Goal: Information Seeking & Learning: Learn about a topic

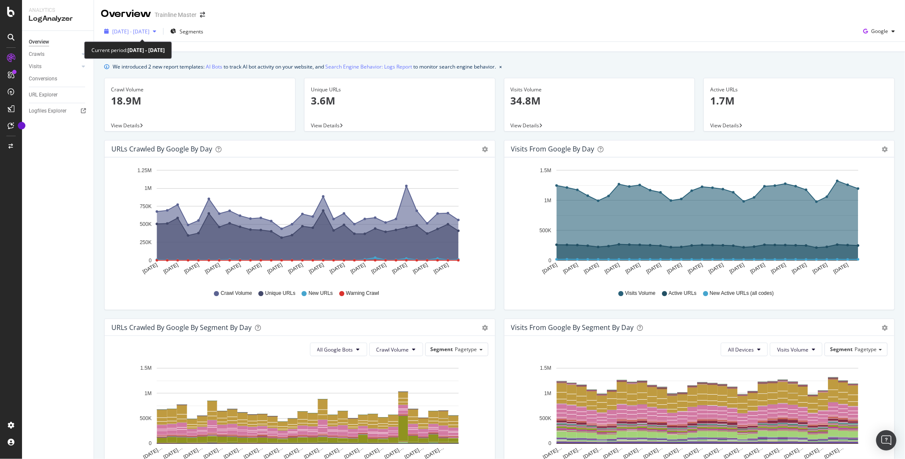
click at [140, 29] on span "[DATE] - [DATE]" at bounding box center [130, 31] width 37 height 7
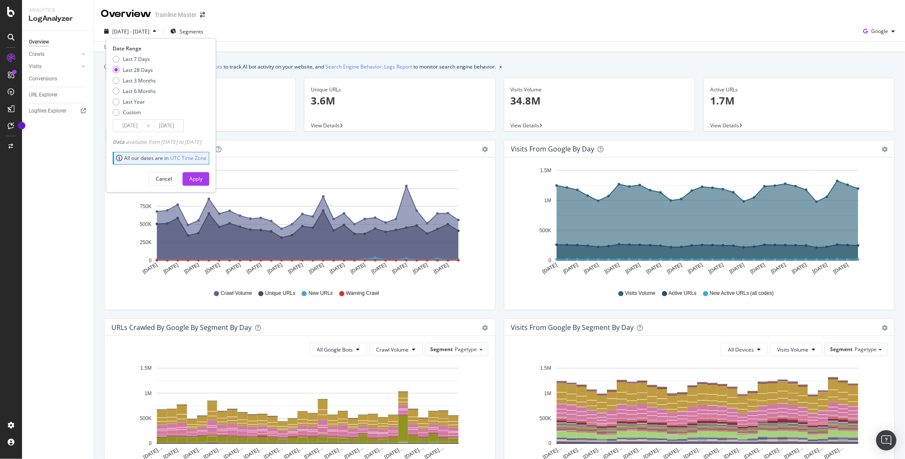
click at [140, 29] on span "[DATE] - [DATE]" at bounding box center [130, 31] width 37 height 7
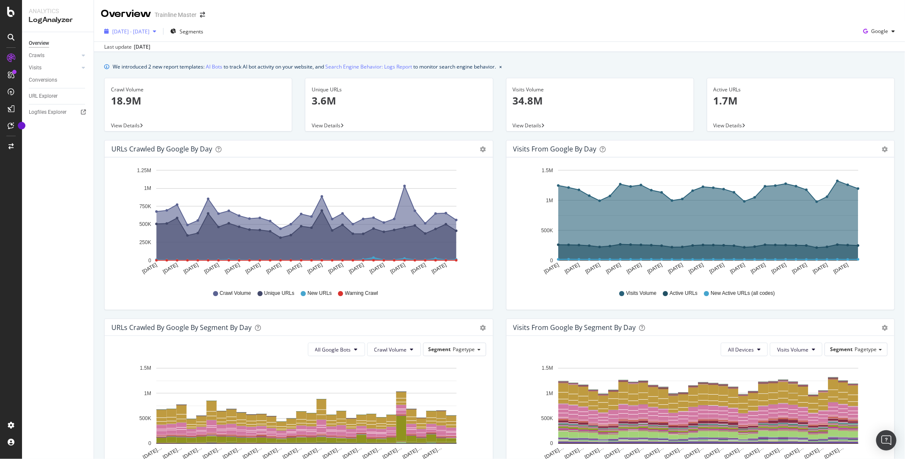
click at [149, 29] on span "[DATE] - [DATE]" at bounding box center [130, 31] width 37 height 7
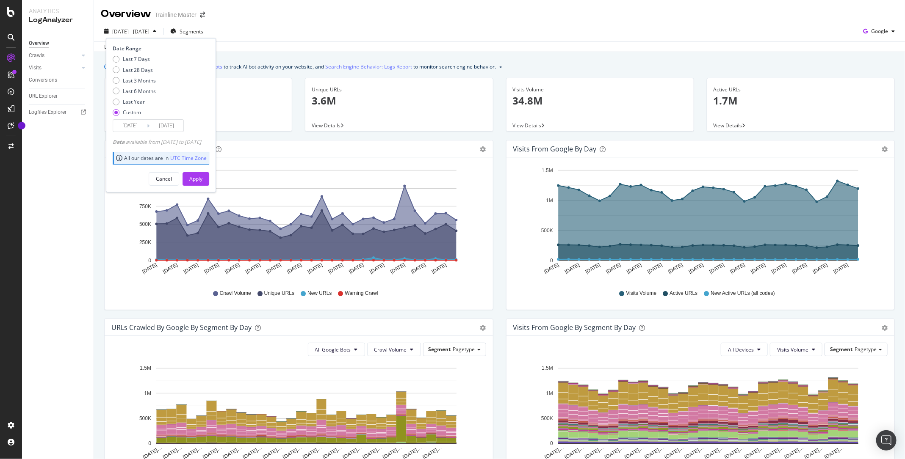
click at [159, 122] on input "[DATE]" at bounding box center [166, 126] width 34 height 12
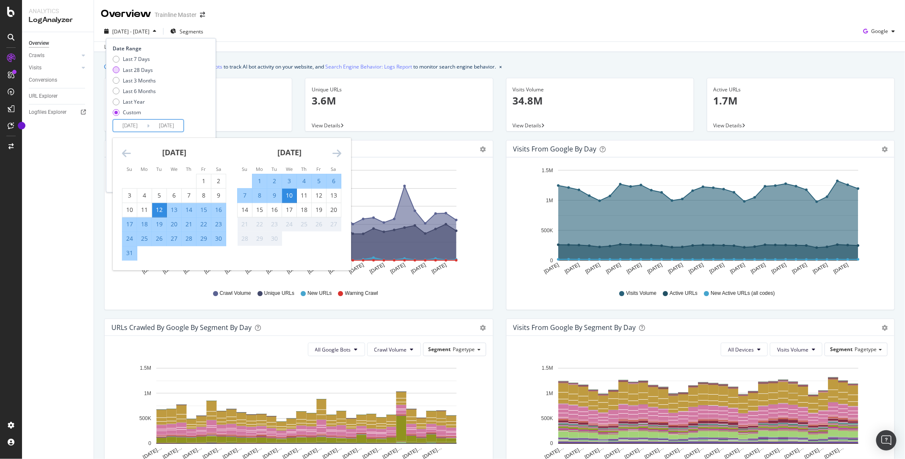
click at [137, 69] on div "Last 28 Days" at bounding box center [138, 69] width 30 height 7
type input "[DATE]"
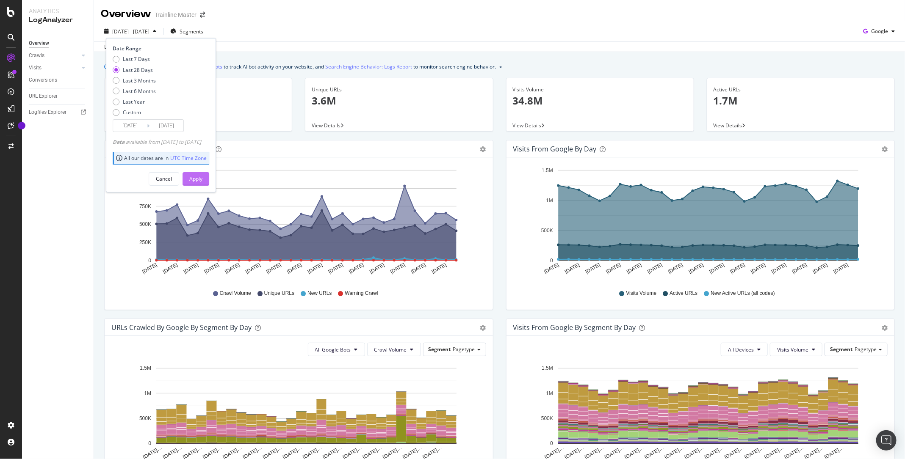
click at [202, 182] on div "Apply" at bounding box center [195, 179] width 13 height 13
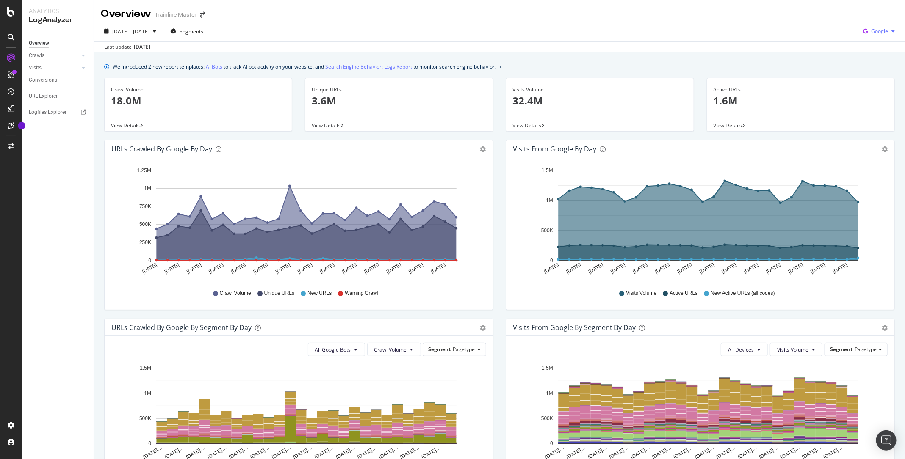
click at [885, 36] on div "Google" at bounding box center [878, 31] width 39 height 13
click at [871, 61] on span "Bing" at bounding box center [879, 64] width 31 height 8
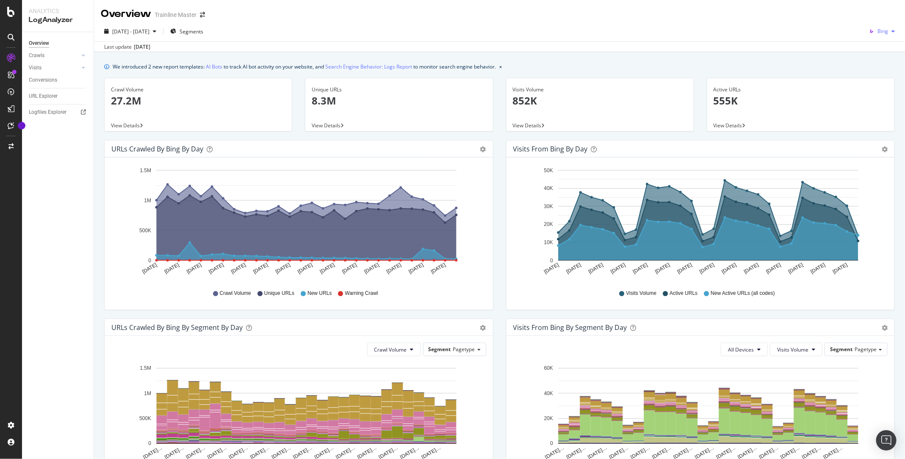
click at [887, 25] on div "Bing" at bounding box center [881, 31] width 33 height 13
click at [878, 79] on span "OpenAI" at bounding box center [879, 80] width 31 height 8
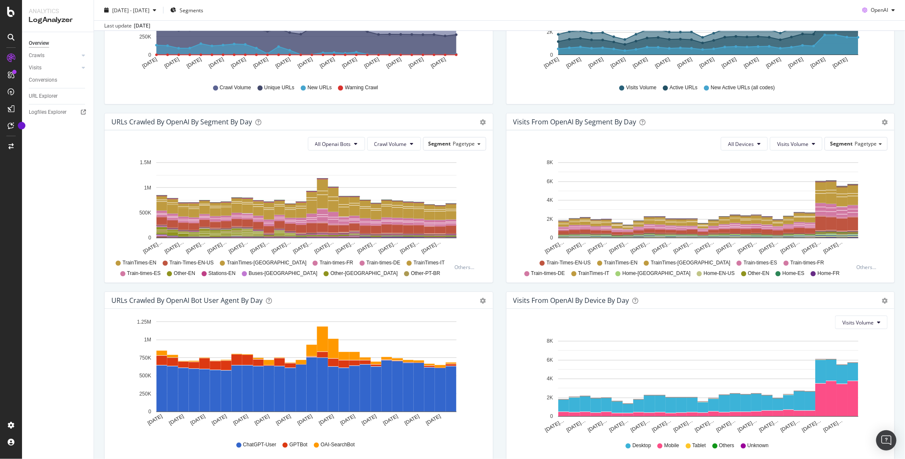
scroll to position [191, 0]
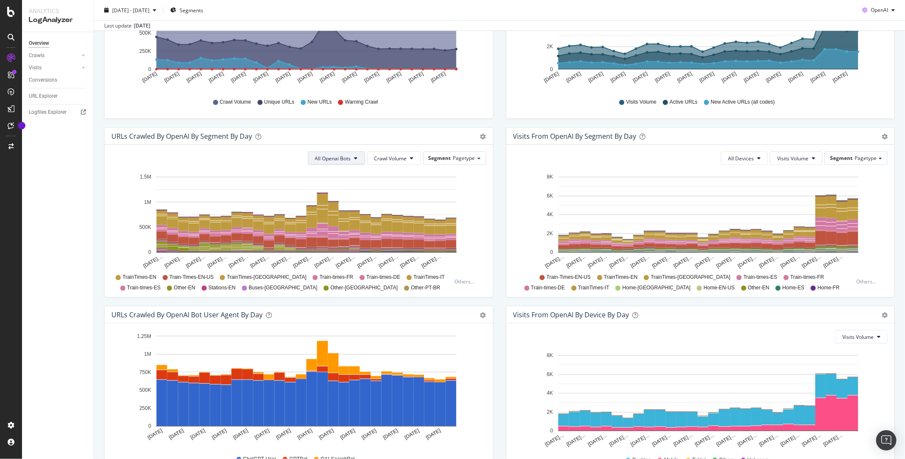
click at [337, 155] on span "All Openai Bots" at bounding box center [333, 158] width 36 height 7
click at [348, 218] on span "ChatGPT-User" at bounding box center [335, 222] width 37 height 8
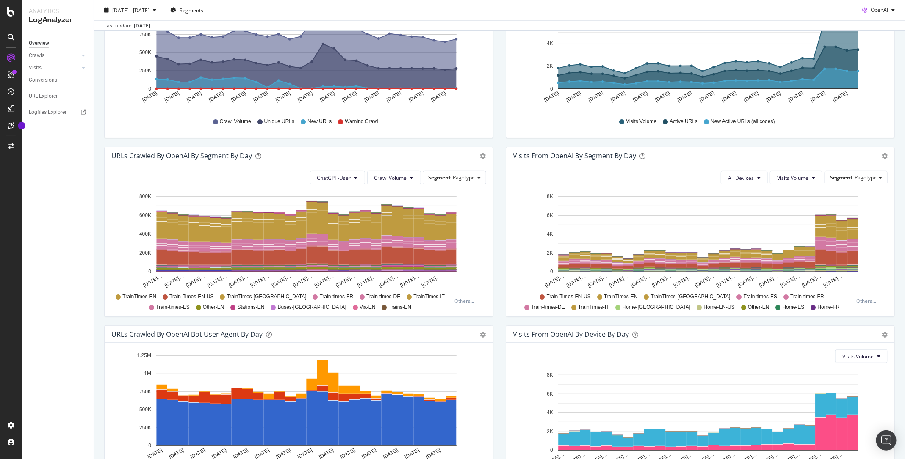
scroll to position [172, 0]
click at [379, 181] on button "Crawl Volume" at bounding box center [394, 178] width 54 height 14
click at [403, 208] on span "Unique URLs" at bounding box center [392, 209] width 33 height 8
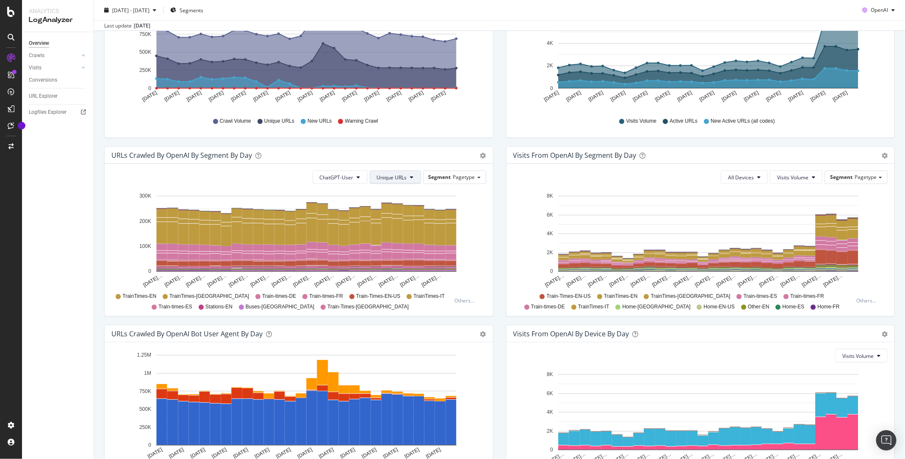
click at [404, 171] on button "Unique URLs" at bounding box center [395, 178] width 51 height 14
click at [400, 224] on span "New URLs" at bounding box center [394, 225] width 33 height 8
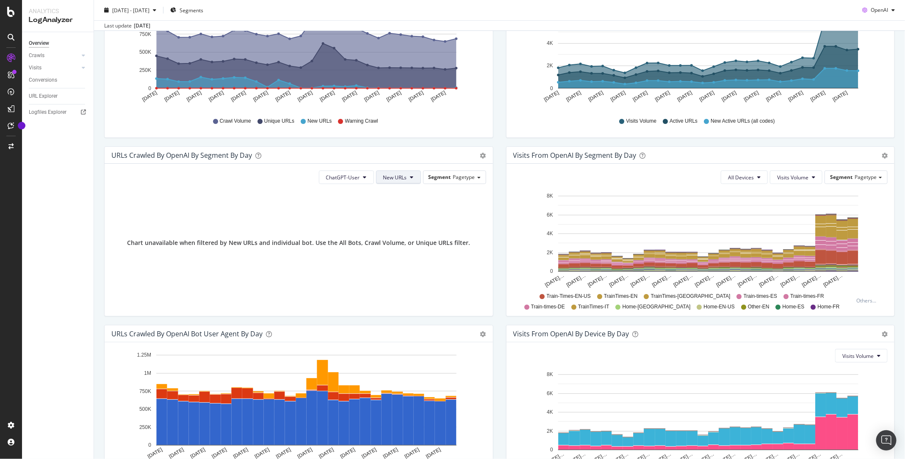
click at [408, 177] on button "New URLs" at bounding box center [398, 178] width 45 height 14
click at [405, 206] on span "Unique URLs" at bounding box center [400, 209] width 33 height 8
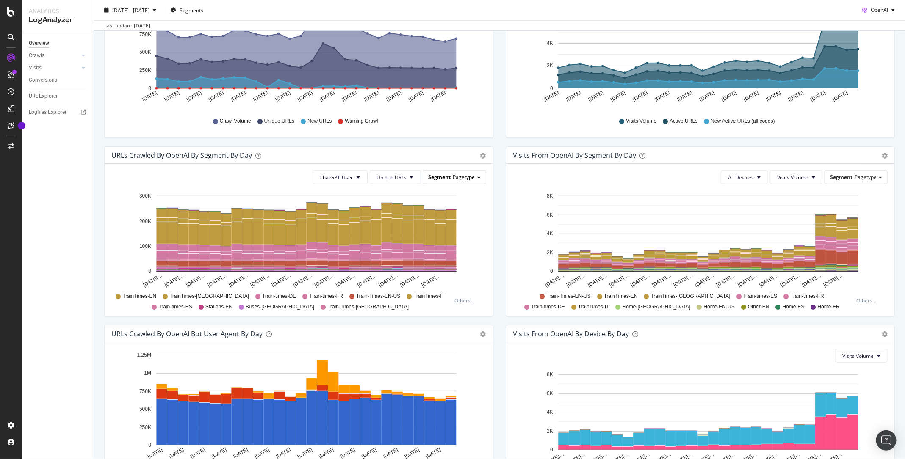
click at [469, 174] on span "Pagetype" at bounding box center [464, 177] width 22 height 7
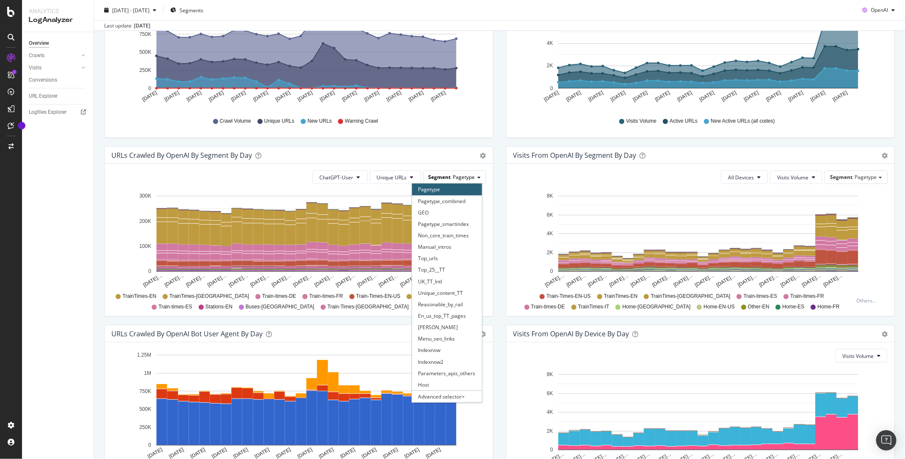
click at [469, 174] on span "Pagetype" at bounding box center [464, 177] width 22 height 7
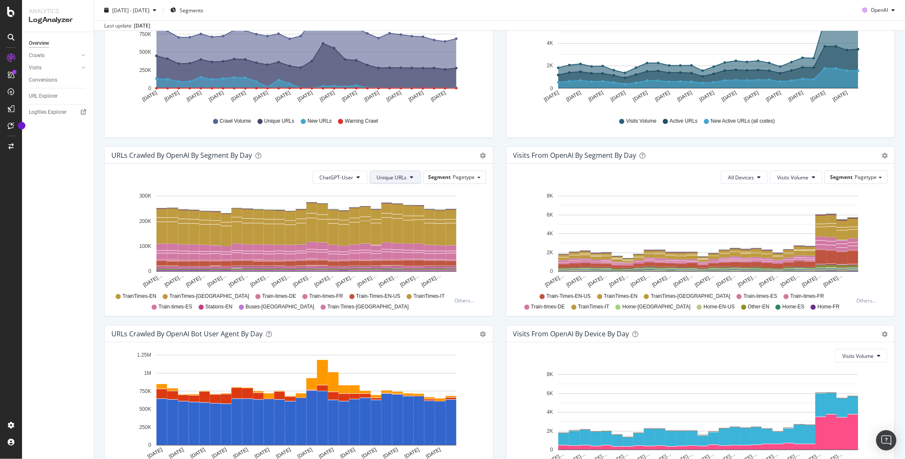
click at [401, 176] on span "Unique URLs" at bounding box center [392, 177] width 30 height 7
click at [400, 223] on span "New URLs" at bounding box center [394, 225] width 33 height 8
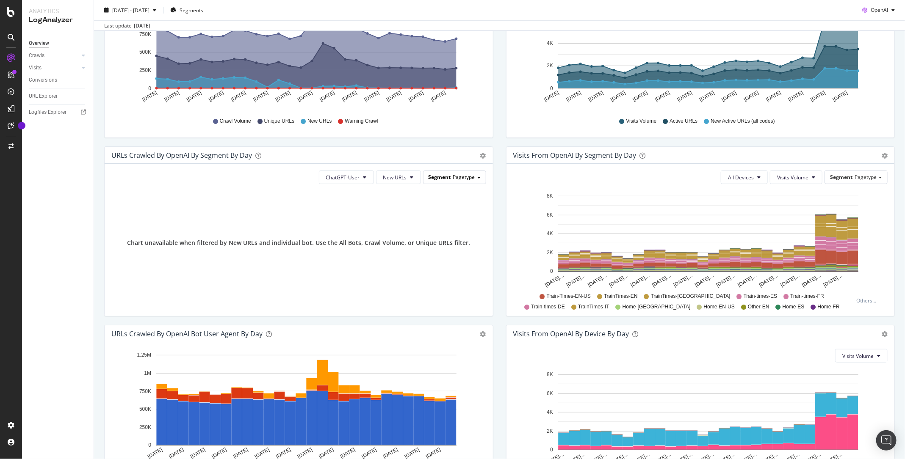
click at [466, 174] on span "Pagetype" at bounding box center [464, 177] width 22 height 7
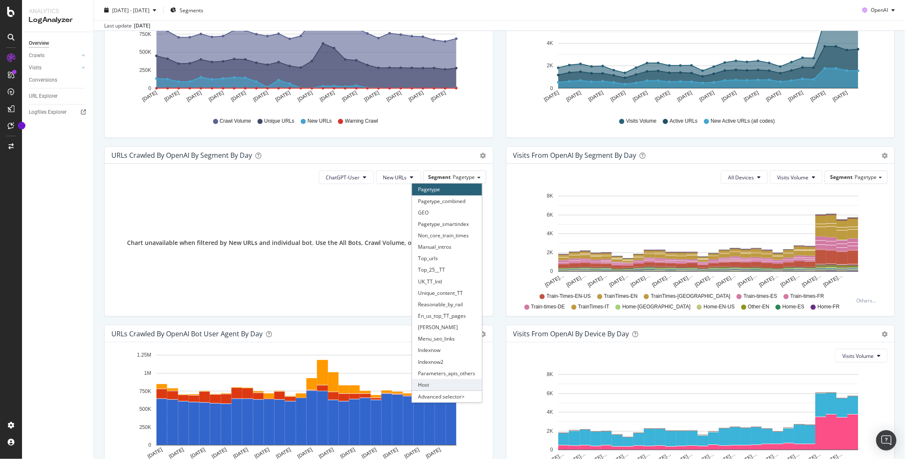
click at [445, 383] on div "Host" at bounding box center [447, 384] width 70 height 11
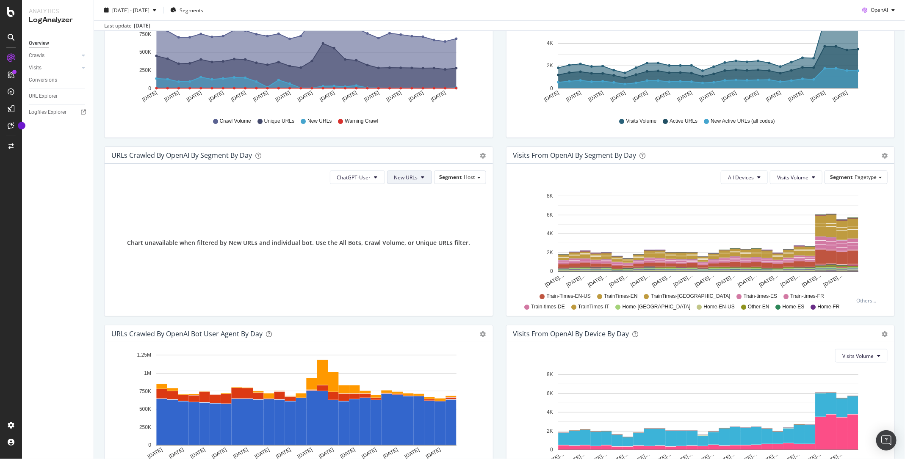
click at [409, 177] on span "New URLs" at bounding box center [406, 177] width 24 height 7
click at [409, 207] on span "Unique URLs" at bounding box center [411, 209] width 33 height 8
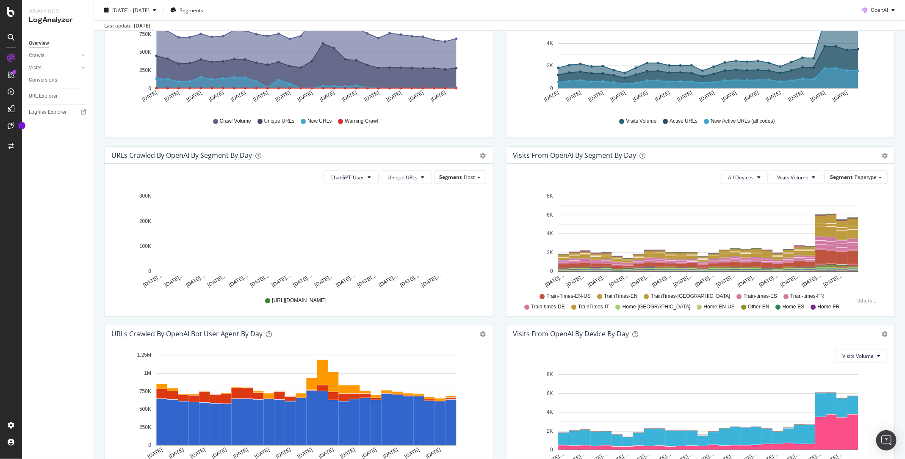
scroll to position [0, 0]
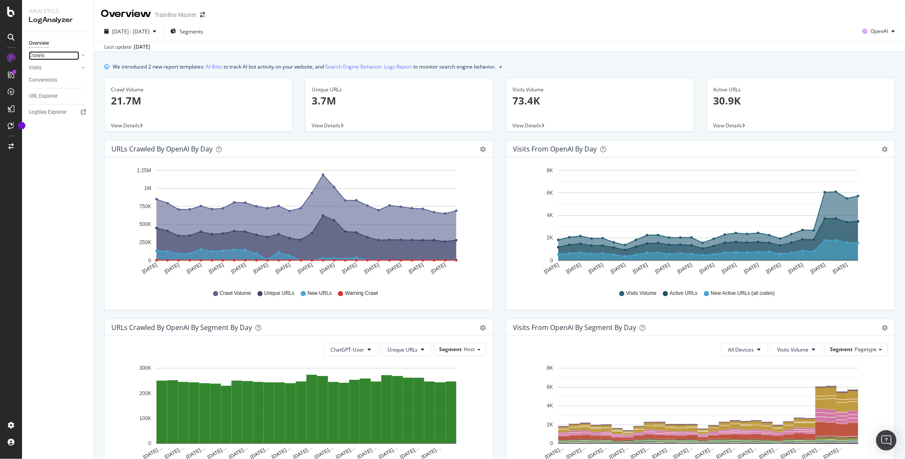
click at [48, 56] on link "Crawls" at bounding box center [54, 55] width 50 height 9
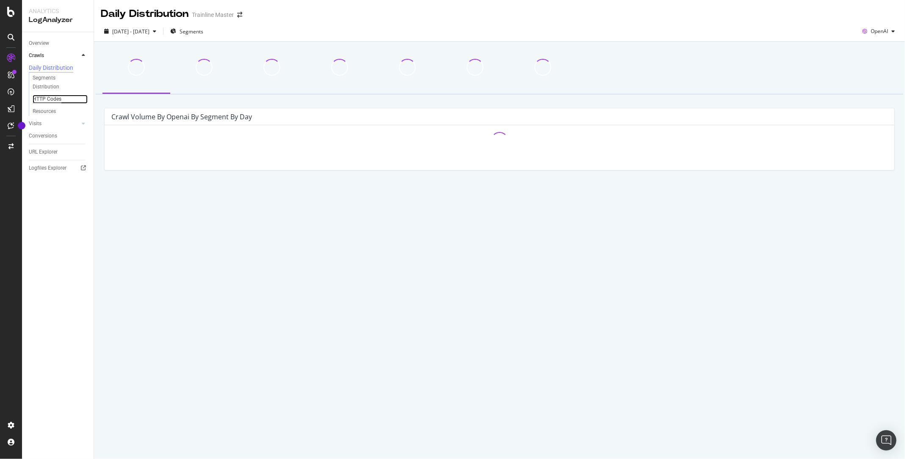
click at [51, 99] on div "HTTP Codes" at bounding box center [47, 99] width 29 height 9
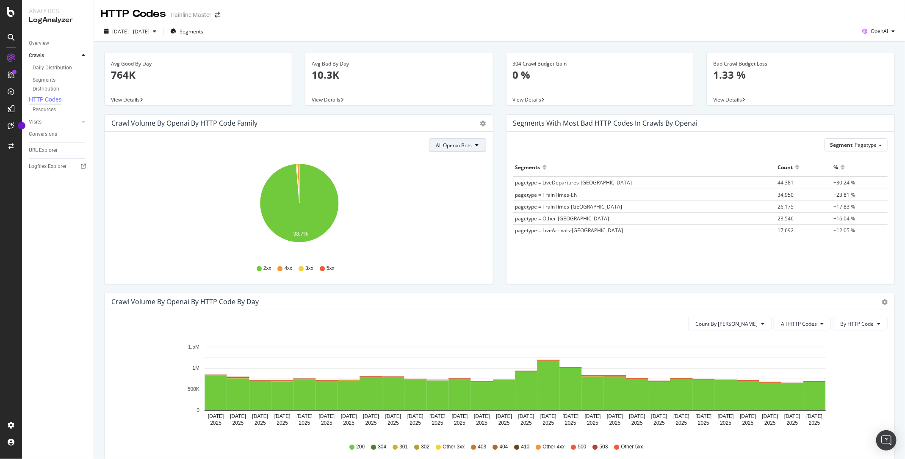
click at [474, 144] on button "All Openai Bots" at bounding box center [457, 145] width 57 height 14
click at [877, 29] on span "OpenAI" at bounding box center [878, 31] width 17 height 7
click at [469, 138] on button "All Openai Bots" at bounding box center [457, 145] width 57 height 14
click at [459, 179] on span "GPTBot" at bounding box center [454, 178] width 37 height 8
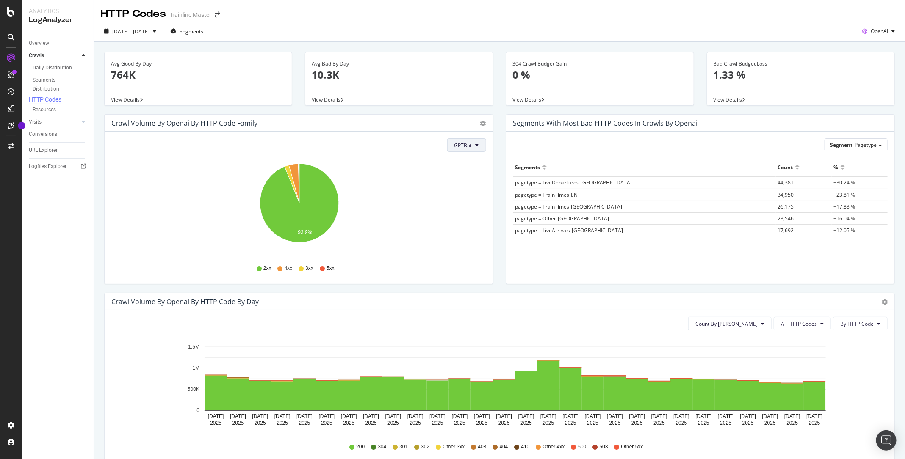
click at [468, 145] on span "GPTBot" at bounding box center [463, 145] width 18 height 7
click at [471, 194] on span "OAI-SearchBot" at bounding box center [473, 193] width 36 height 8
click at [473, 143] on button "OAI-SearchBot" at bounding box center [458, 145] width 56 height 14
click at [472, 204] on div "ChatGPT-User" at bounding box center [456, 209] width 50 height 12
click at [878, 33] on span "OpenAI" at bounding box center [878, 31] width 17 height 7
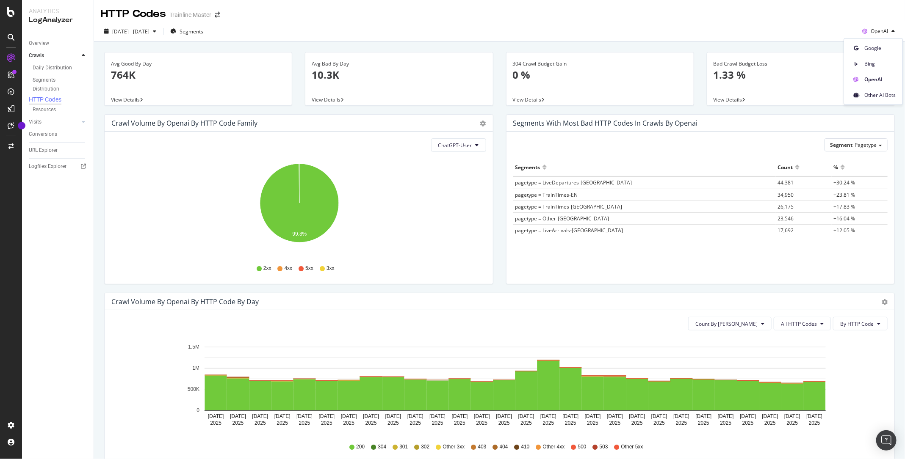
click at [867, 103] on div "Google Bing OpenAI Other AI Bots" at bounding box center [873, 71] width 59 height 67
click at [873, 97] on span "Other AI Bots" at bounding box center [879, 95] width 31 height 8
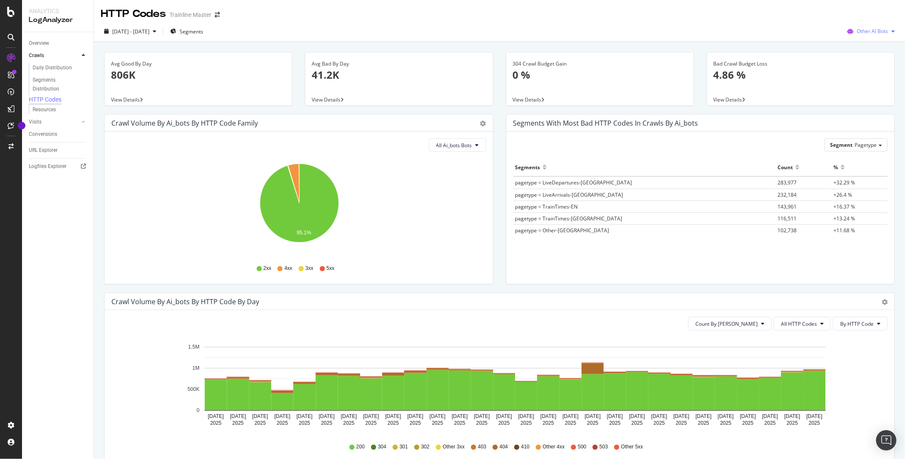
click at [879, 26] on div "Other AI Bots" at bounding box center [870, 31] width 55 height 13
click at [878, 67] on span "Bing" at bounding box center [877, 64] width 33 height 8
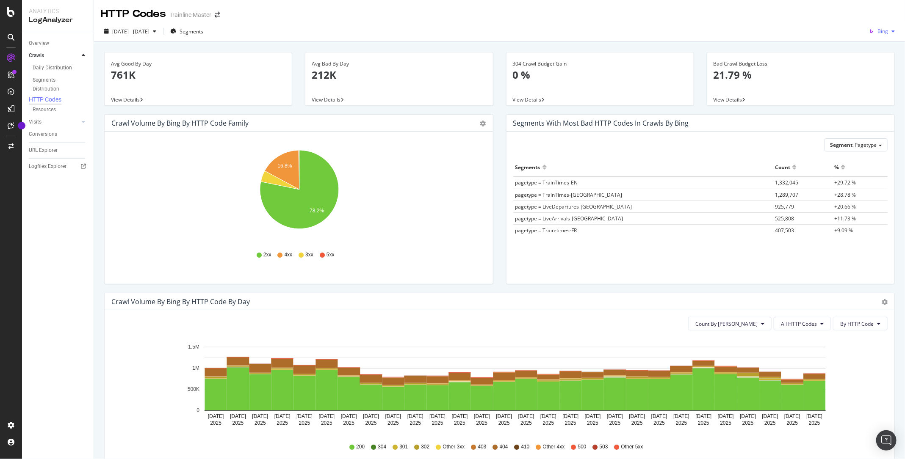
click at [890, 25] on button "Bing" at bounding box center [881, 32] width 33 height 14
click at [881, 47] on span "Google" at bounding box center [879, 48] width 31 height 8
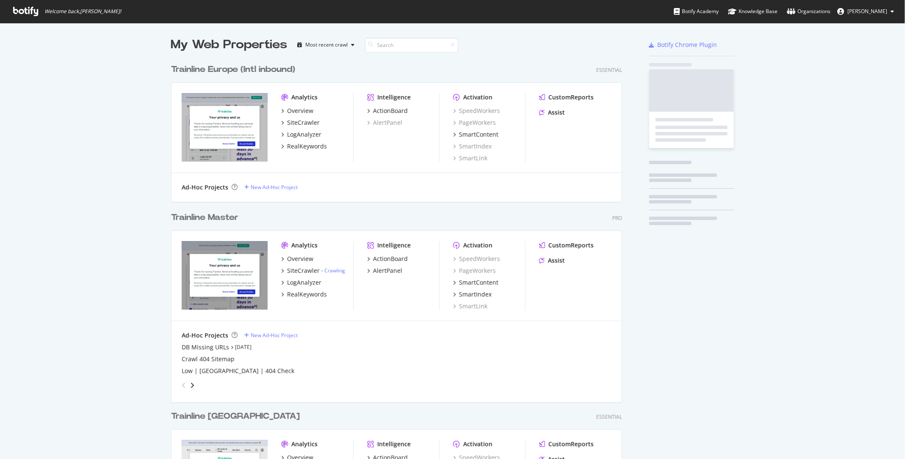
scroll to position [1233, 457]
